Goal: Task Accomplishment & Management: Complete application form

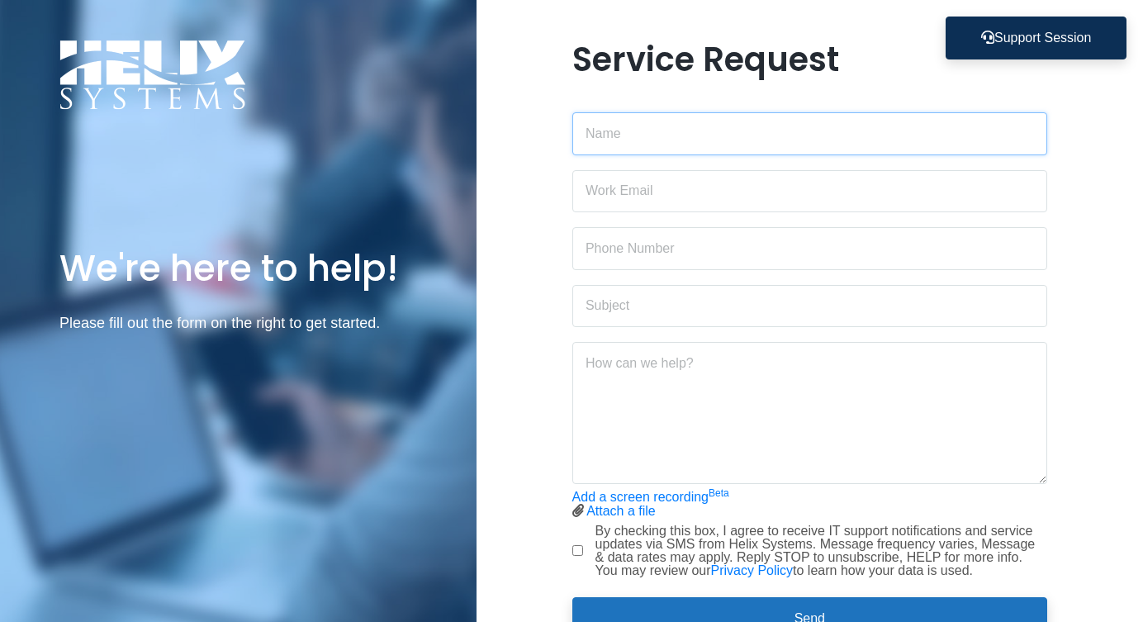
click at [655, 142] on input "text" at bounding box center [809, 133] width 475 height 43
type input "[PERSON_NAME]"
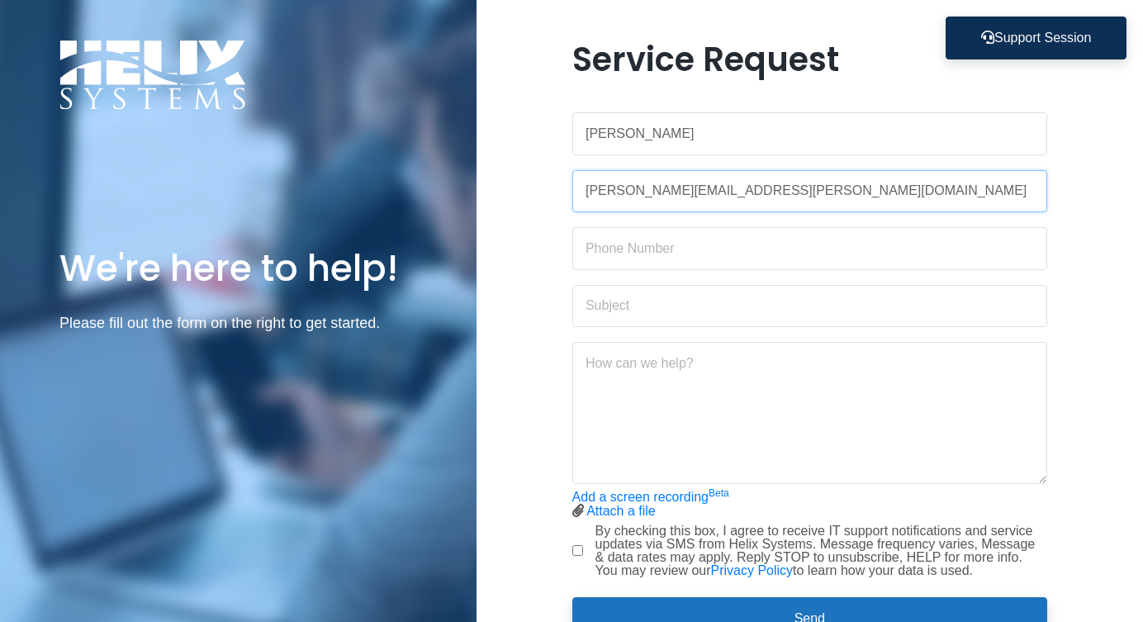
type input "[PERSON_NAME][EMAIL_ADDRESS][PERSON_NAME][DOMAIN_NAME]"
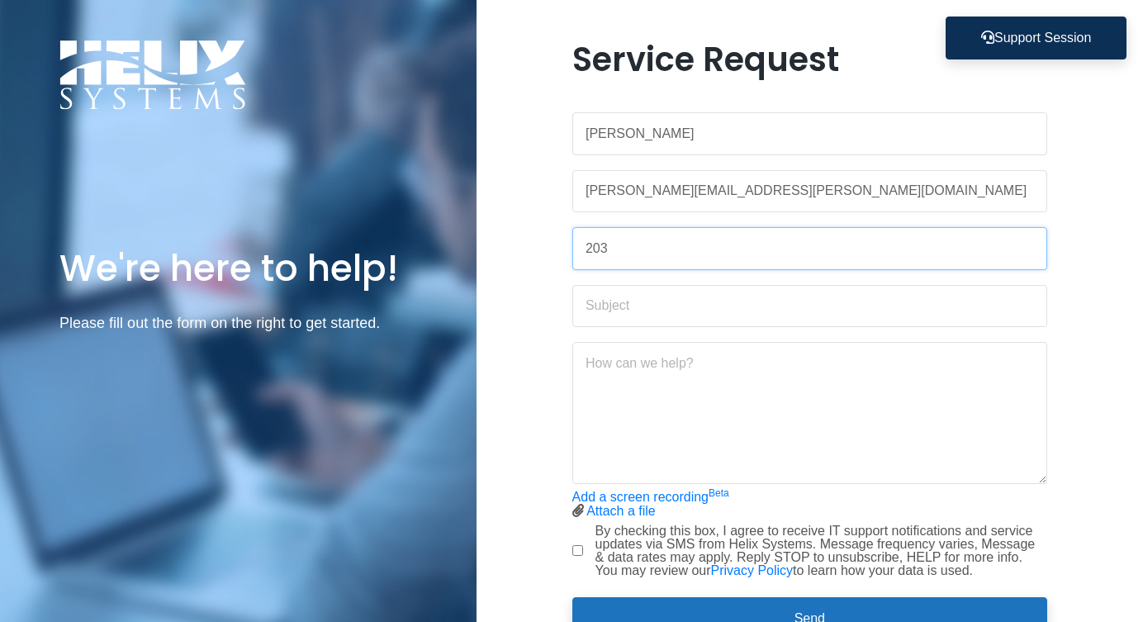
click at [572, 593] on button "Send" at bounding box center [809, 618] width 475 height 43
click at [637, 265] on input "203" at bounding box center [809, 248] width 475 height 43
type input "2036712890"
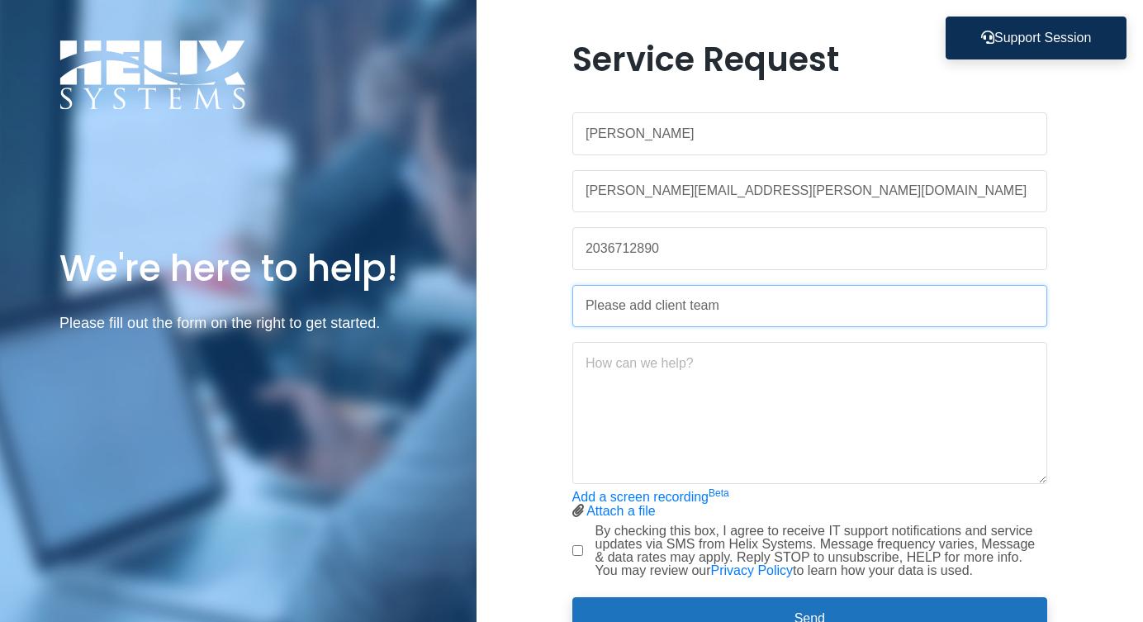
type input "Please add client team"
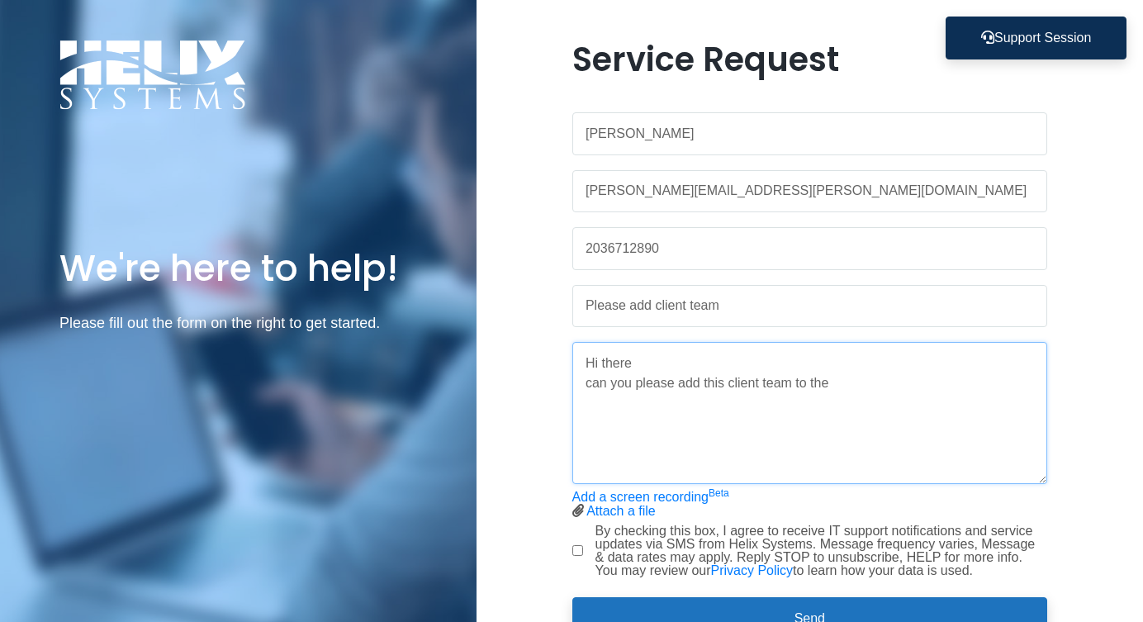
click at [841, 380] on textarea "Hi there can you please add this client team to the" at bounding box center [809, 413] width 475 height 142
click at [980, 390] on textarea "Hi there can you please add this client team to the Milken Institute" at bounding box center [809, 413] width 475 height 142
paste textarea "[URL][DOMAIN_NAME]"
paste textarea "[EMAIL_ADDRESS][DOMAIN_NAME] [EMAIL_ADDRESS][DOMAIN_NAME] [EMAIL_ADDRESS][DOMAI…"
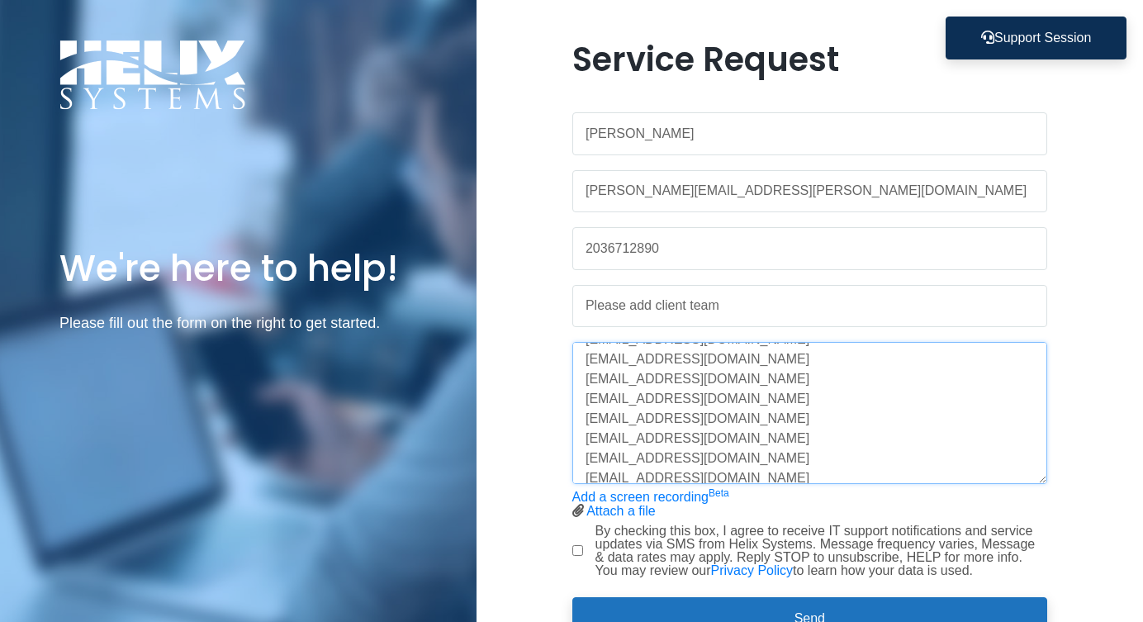
scroll to position [132, 0]
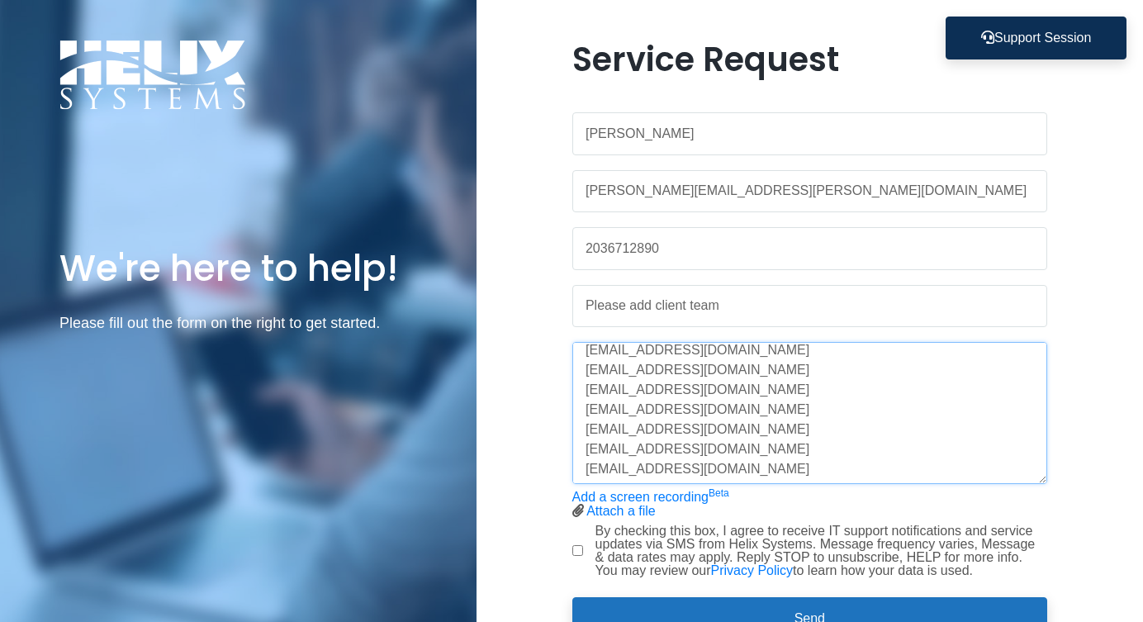
click at [844, 377] on textarea "Hi there can you please add this client team to the Milken Institute Sharepoint…" at bounding box center [809, 413] width 475 height 142
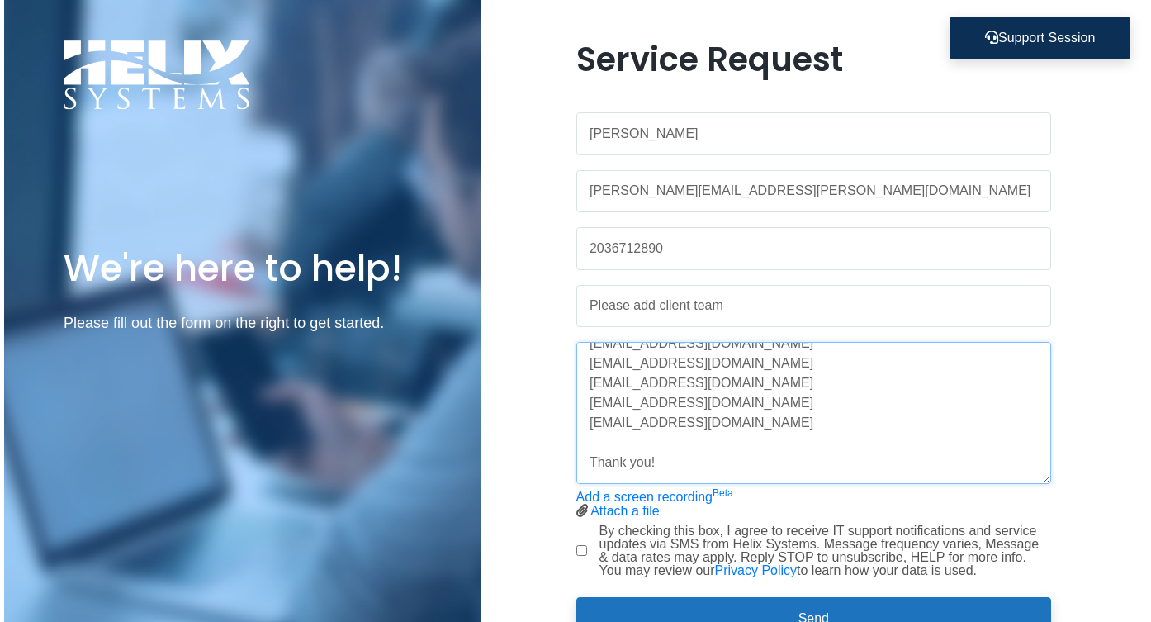
scroll to position [317, 0]
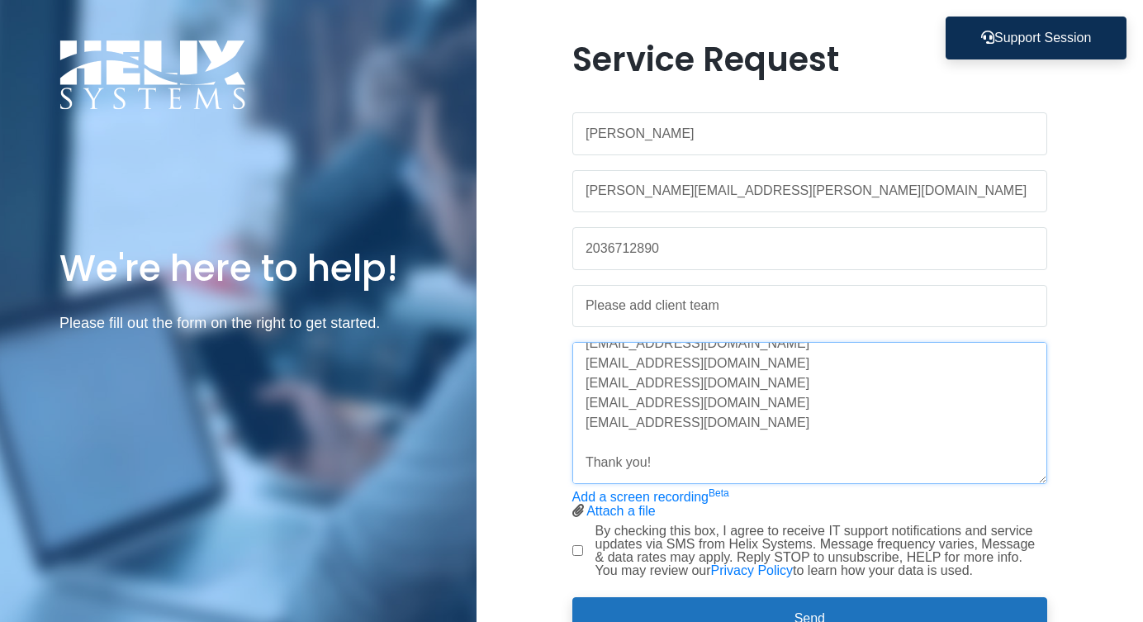
type textarea "Hi there can you please add this client team to the Milken Institute Sharepoint…"
click at [573, 551] on input "By checking this box, I agree to receive IT support notifications and service u…" at bounding box center [577, 550] width 11 height 11
checkbox input "true"
click at [642, 593] on form "[PERSON_NAME] [PERSON_NAME][EMAIL_ADDRESS][PERSON_NAME][DOMAIN_NAME] 2036712890…" at bounding box center [809, 369] width 475 height 541
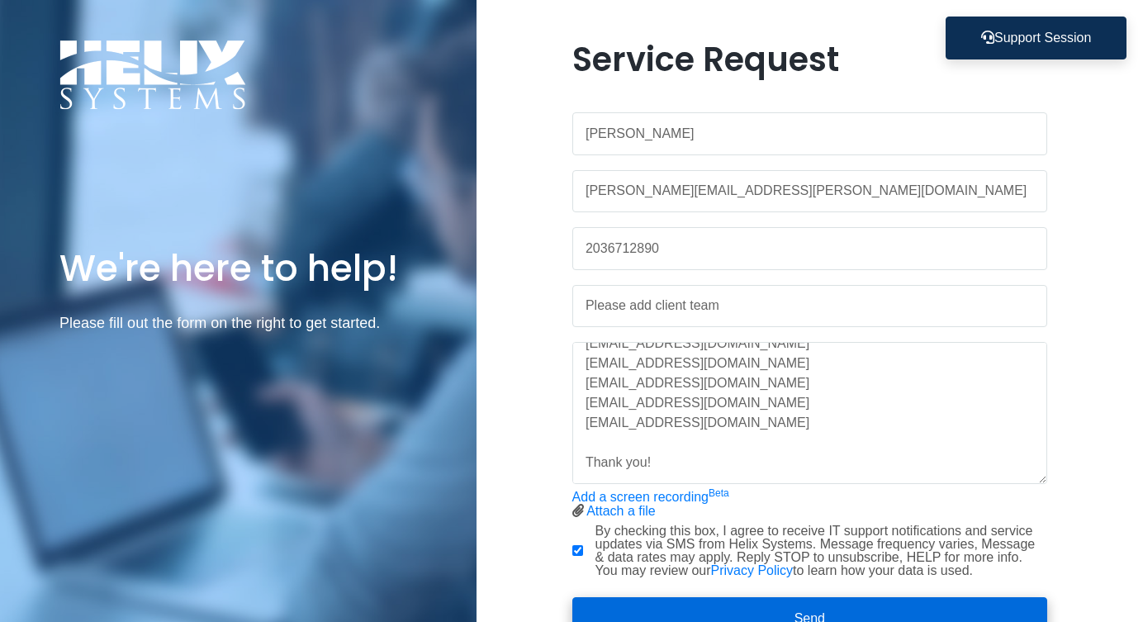
click at [656, 593] on button "Send" at bounding box center [809, 618] width 475 height 43
